Goal: Transaction & Acquisition: Purchase product/service

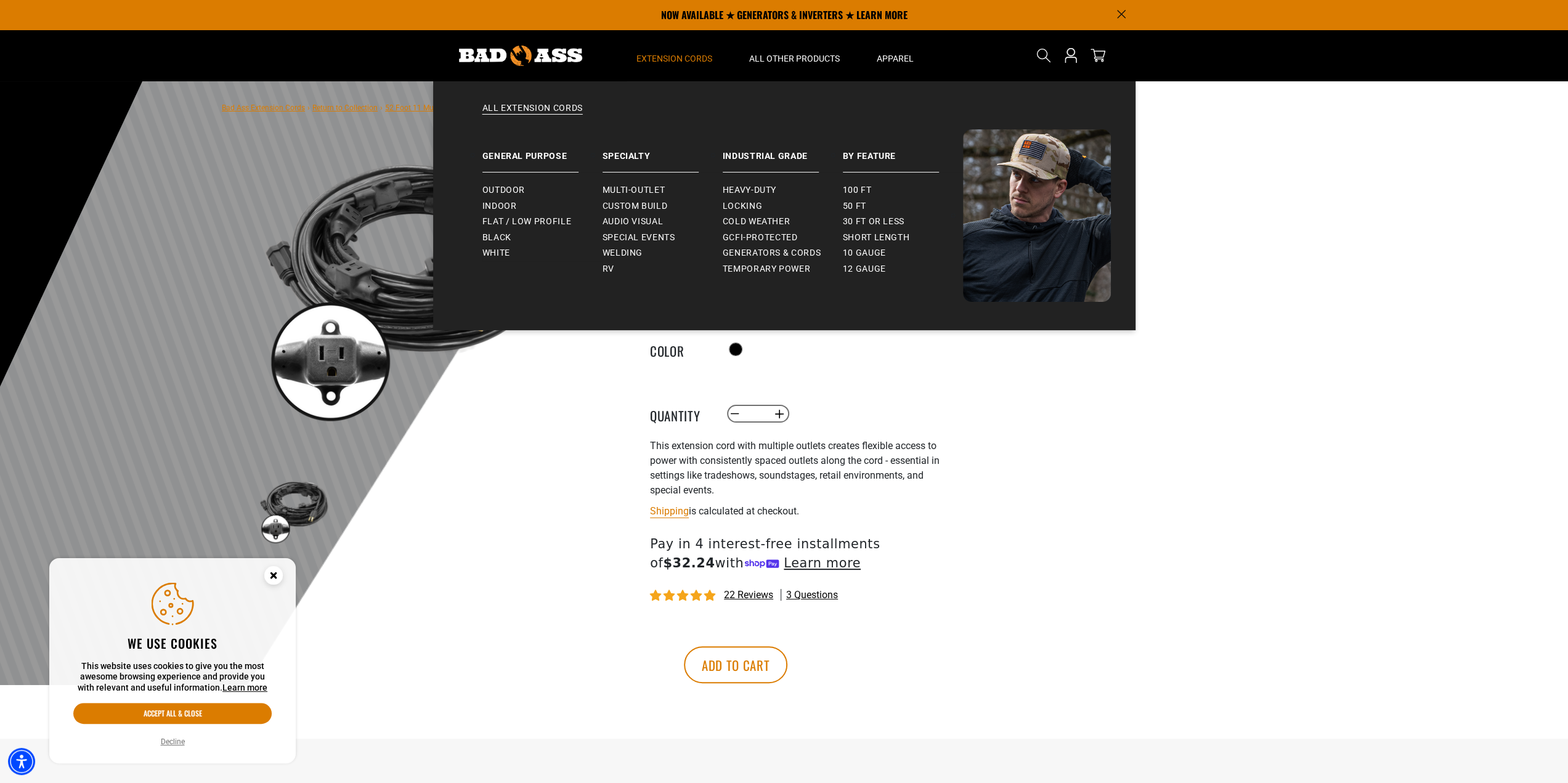
click at [688, 58] on span "Extension Cords" at bounding box center [674, 58] width 76 height 11
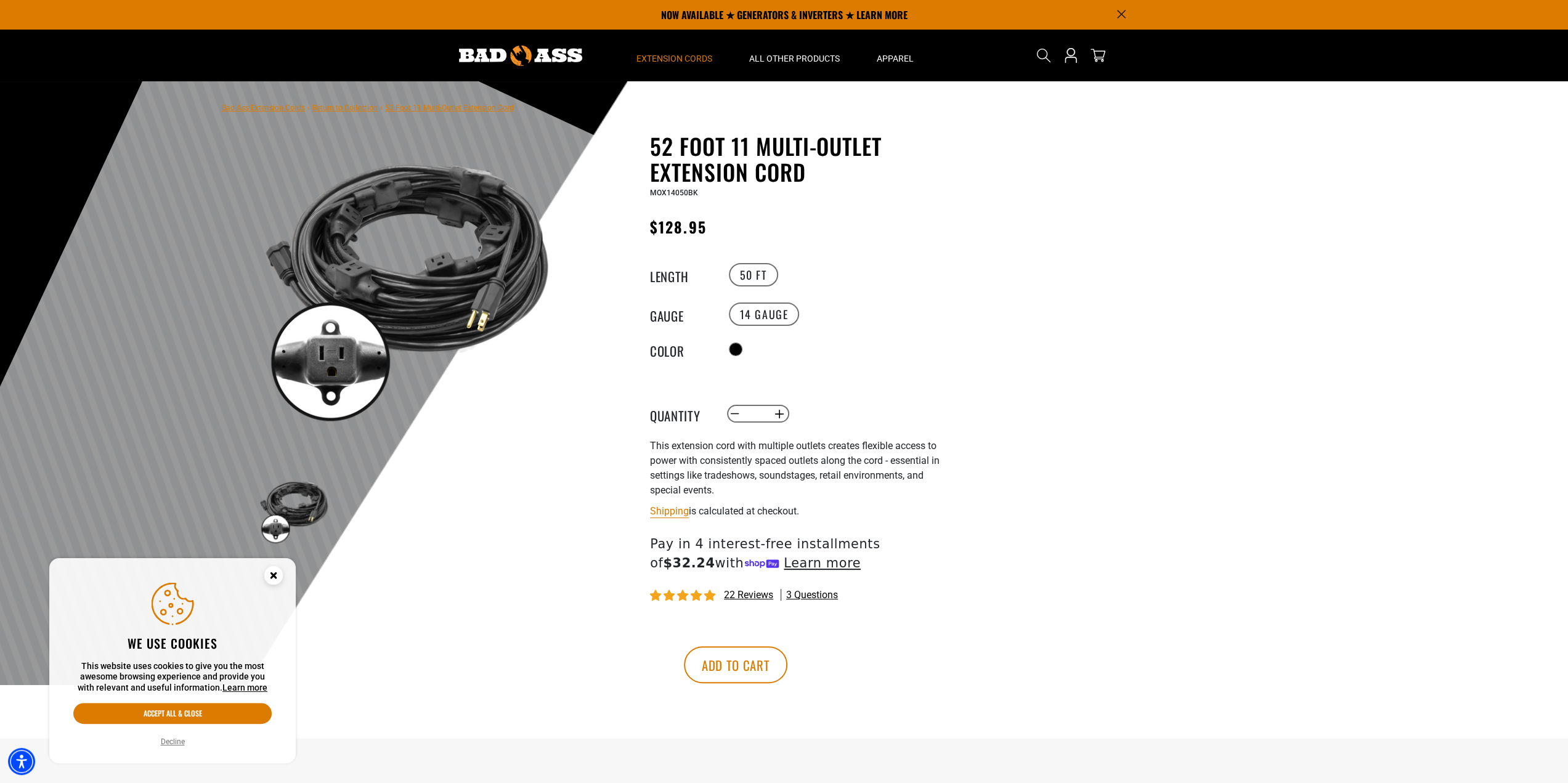
click at [688, 58] on span "Extension Cords" at bounding box center [674, 58] width 76 height 11
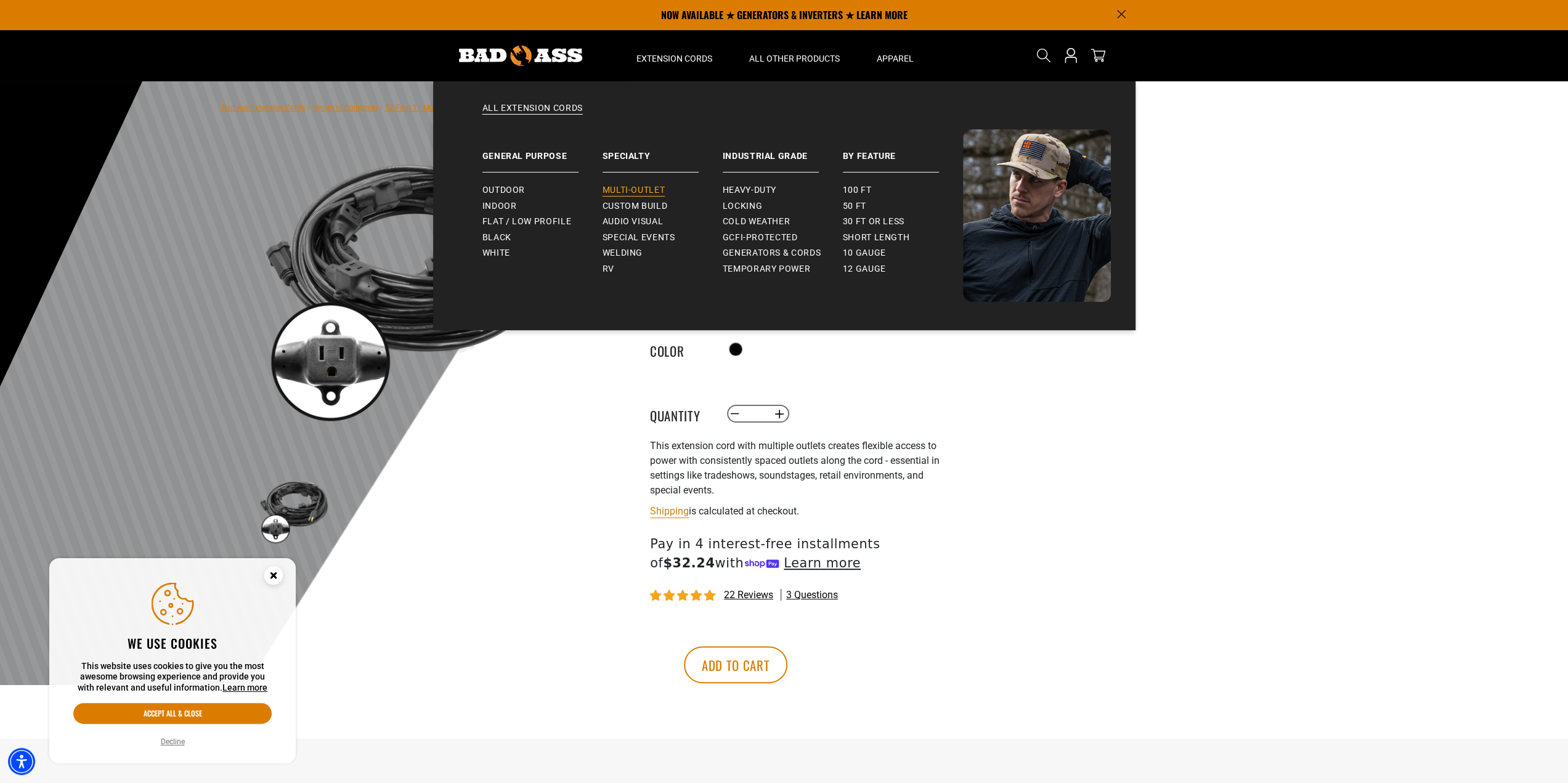
click at [650, 192] on span "Multi-Outlet" at bounding box center [634, 190] width 63 height 11
